Goal: Find specific page/section: Find specific page/section

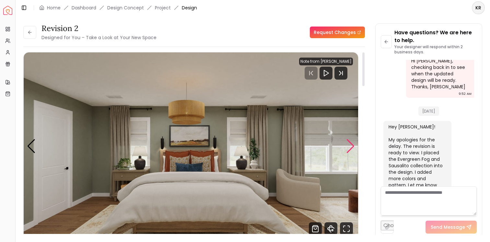
click at [352, 145] on div "Next slide" at bounding box center [350, 146] width 9 height 14
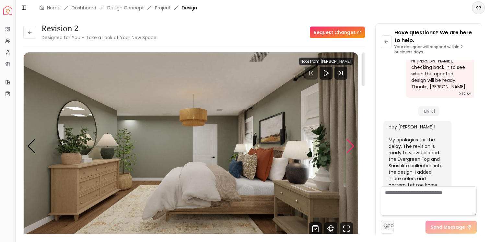
click at [352, 145] on div "Next slide" at bounding box center [350, 146] width 9 height 14
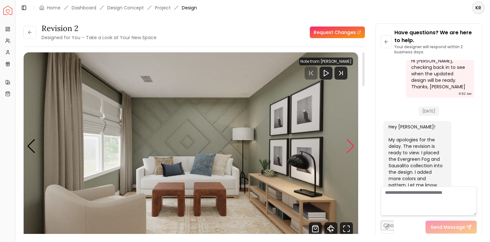
click at [352, 145] on div "Next slide" at bounding box center [350, 146] width 9 height 14
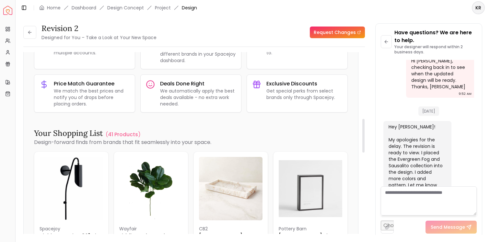
scroll to position [361, 0]
click at [130, 135] on p "41 Products" at bounding box center [123, 134] width 30 height 8
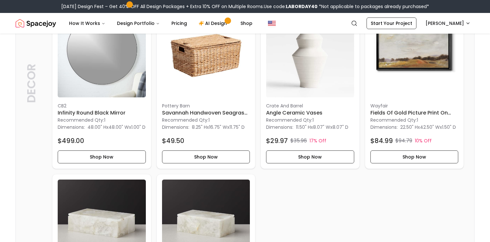
scroll to position [1115, 0]
